Goal: Task Accomplishment & Management: Manage account settings

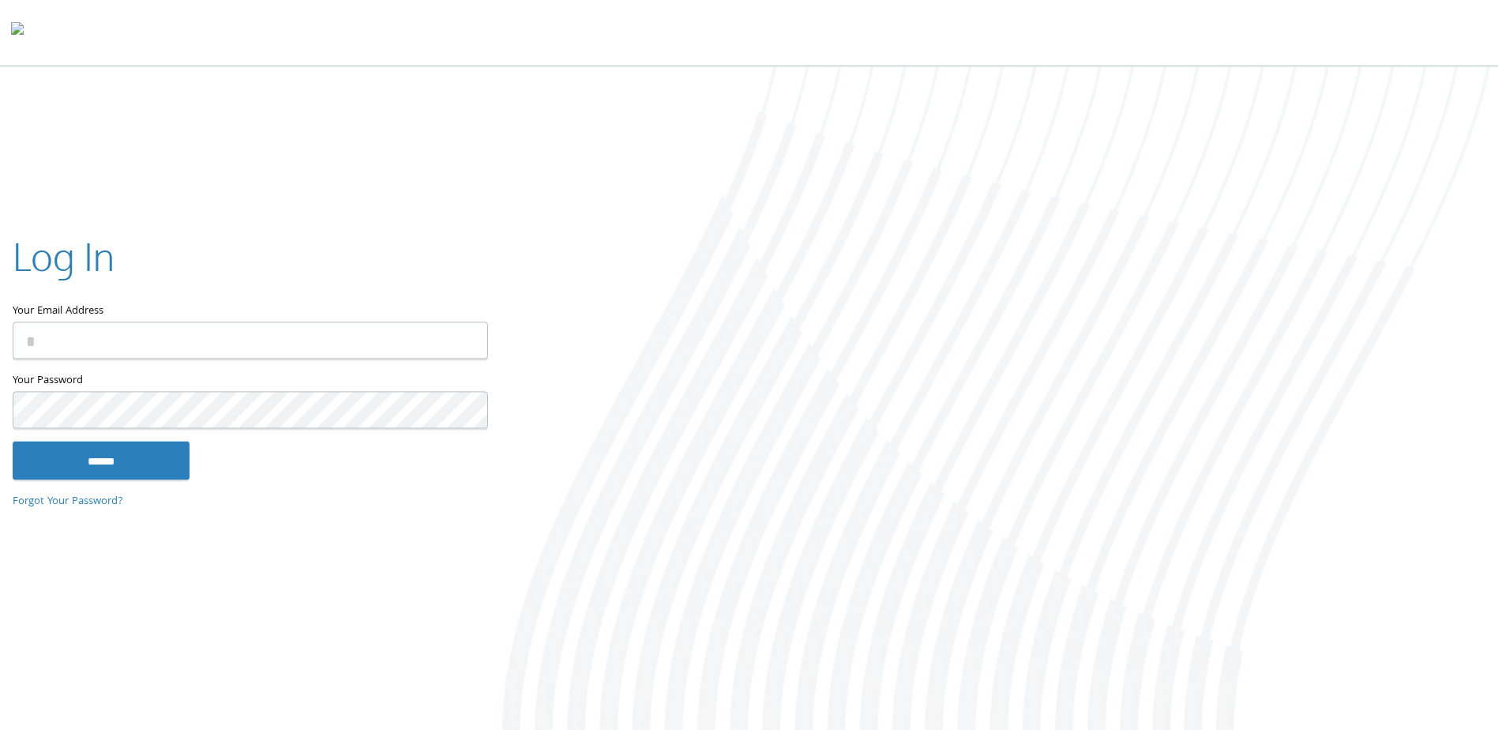
type input "**********"
click at [171, 468] on input "******" at bounding box center [101, 460] width 177 height 38
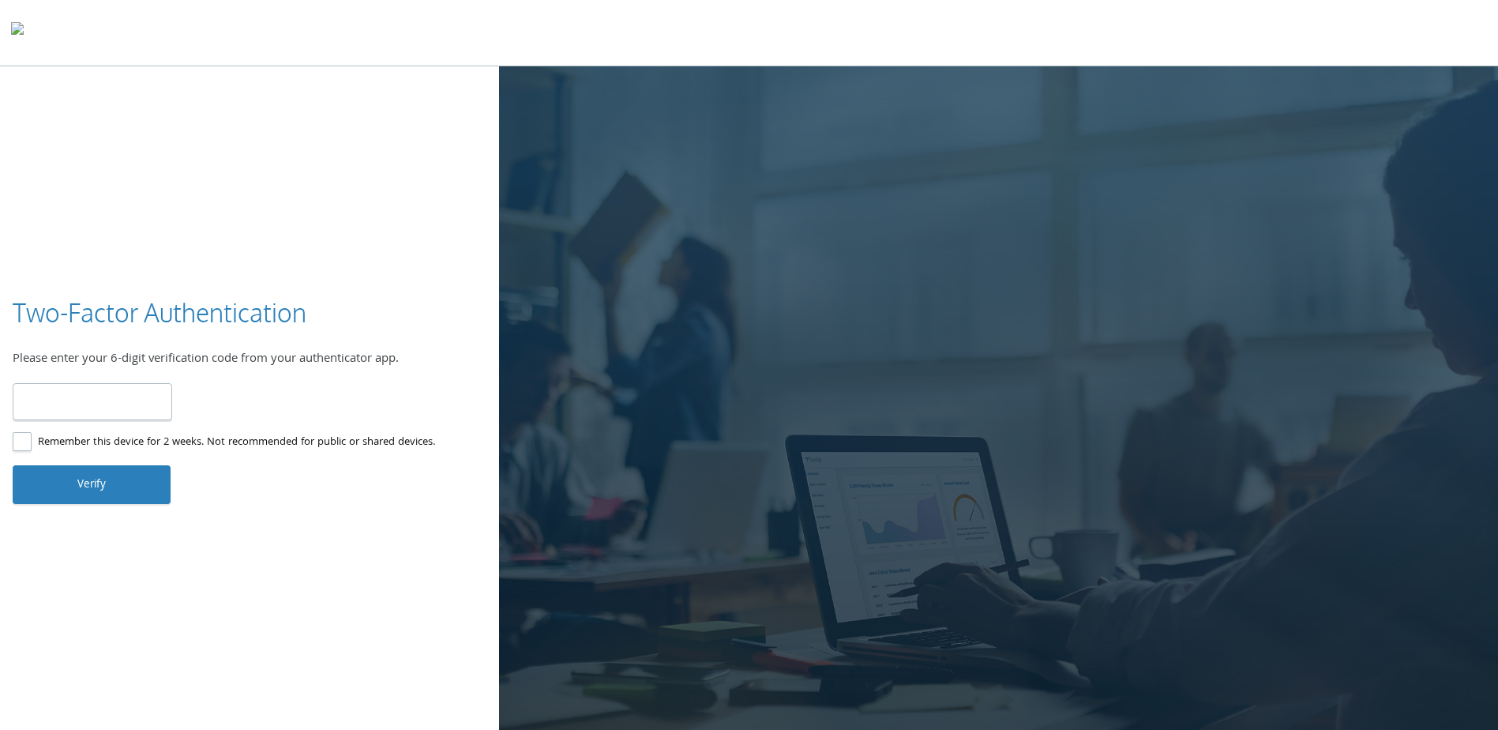
type input "******"
click at [91, 486] on button "Verify" at bounding box center [92, 484] width 158 height 38
